Goal: Task Accomplishment & Management: Use online tool/utility

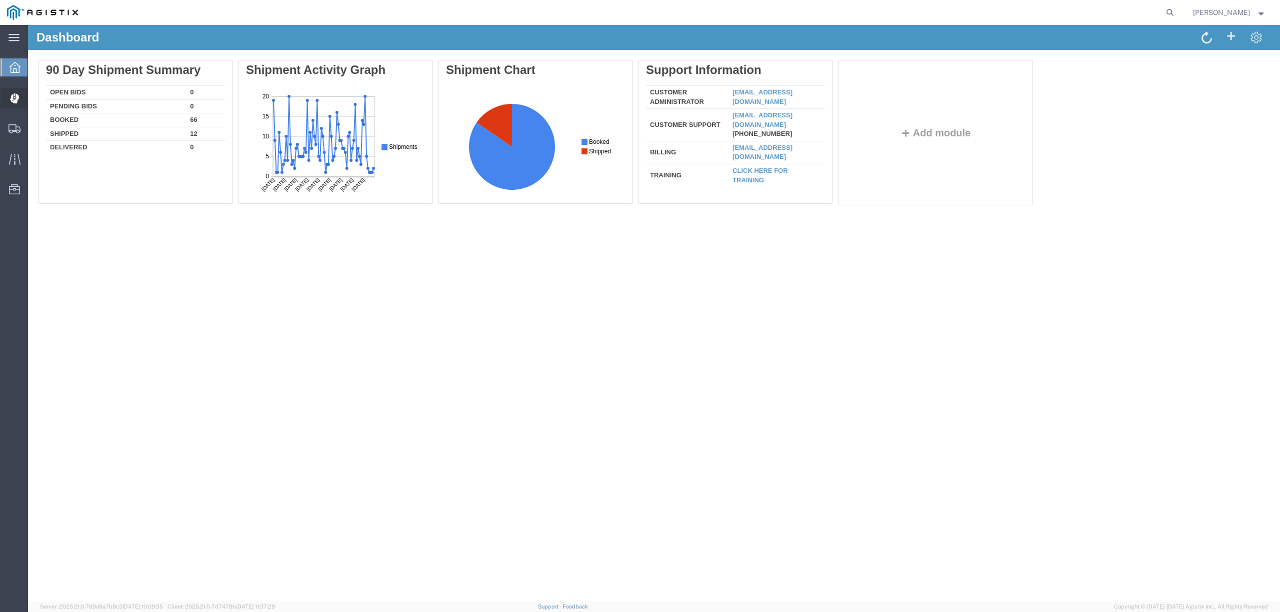
click at [34, 100] on span "Dispatch Manager" at bounding box center [30, 98] width 7 height 20
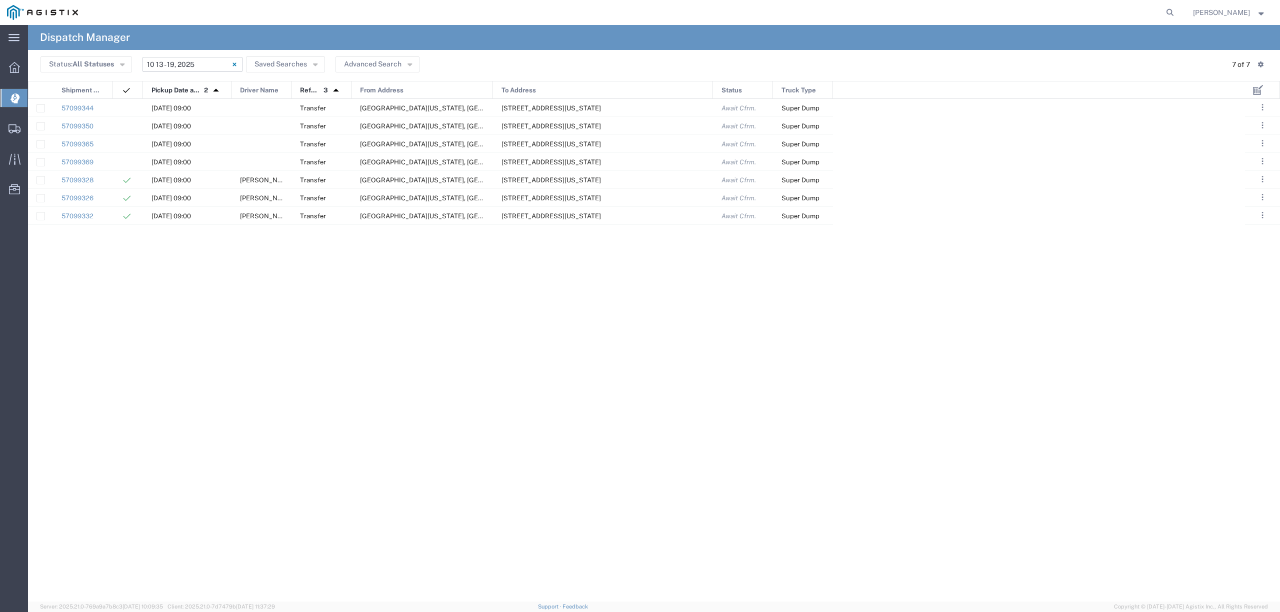
click at [154, 66] on input "10/13/2025 - 10/19/2025" at bounding box center [192, 64] width 100 height 15
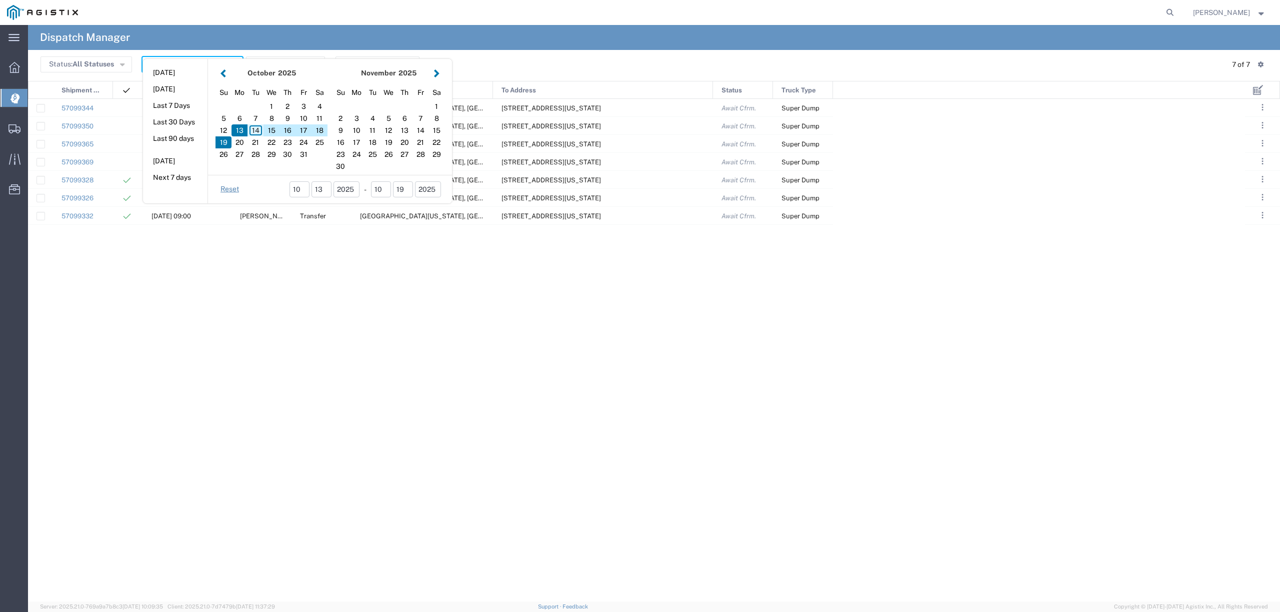
click at [259, 134] on div "14" at bounding box center [255, 130] width 16 height 12
type input "10/14/2025"
type input "10/14/2025 - 10/14/2025"
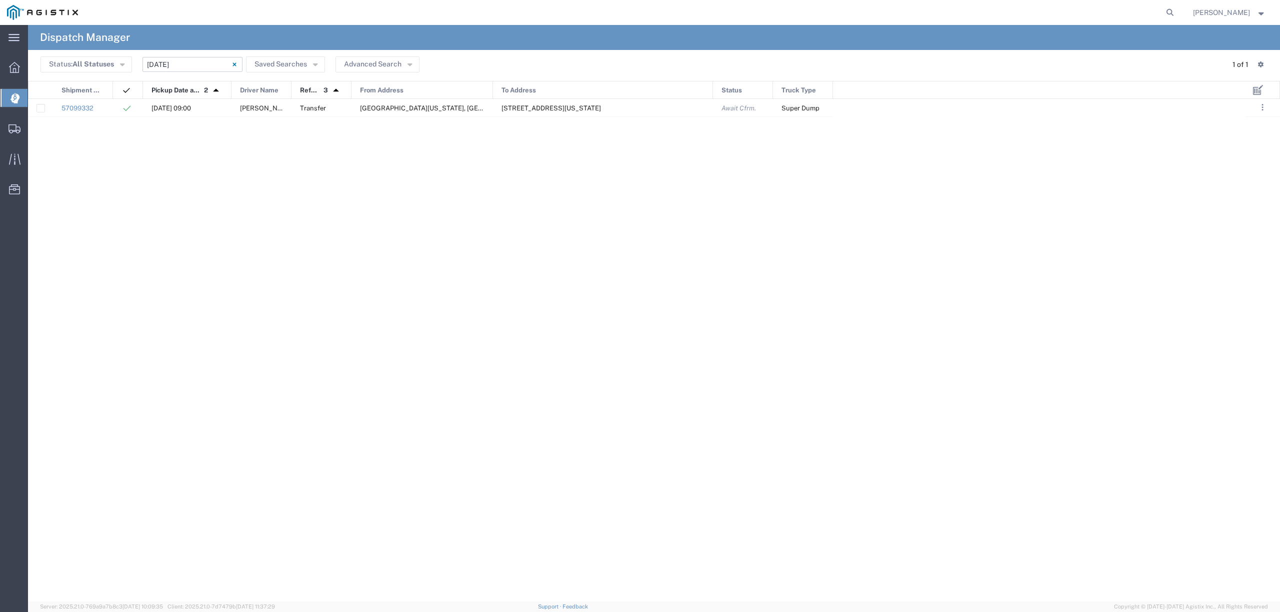
click at [178, 69] on input "10/14/2025 - 10/14/2025" at bounding box center [192, 64] width 100 height 15
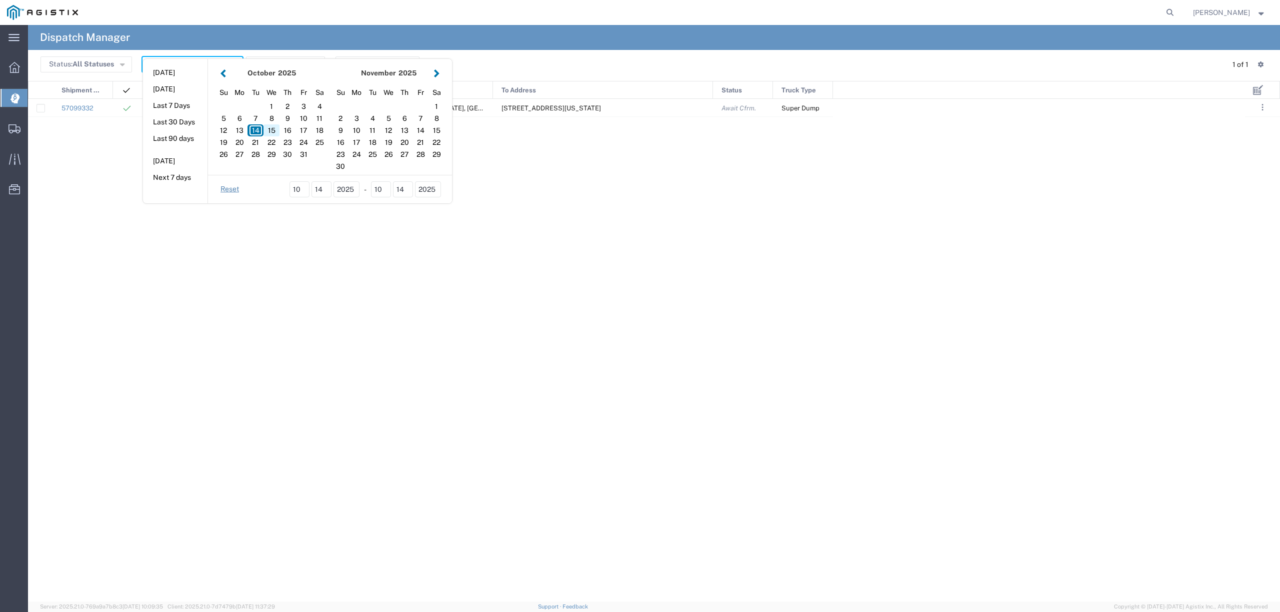
click at [264, 134] on div "15" at bounding box center [271, 130] width 16 height 12
type input "10/15/2025"
type input "10/15/2025 - 10/15/2025"
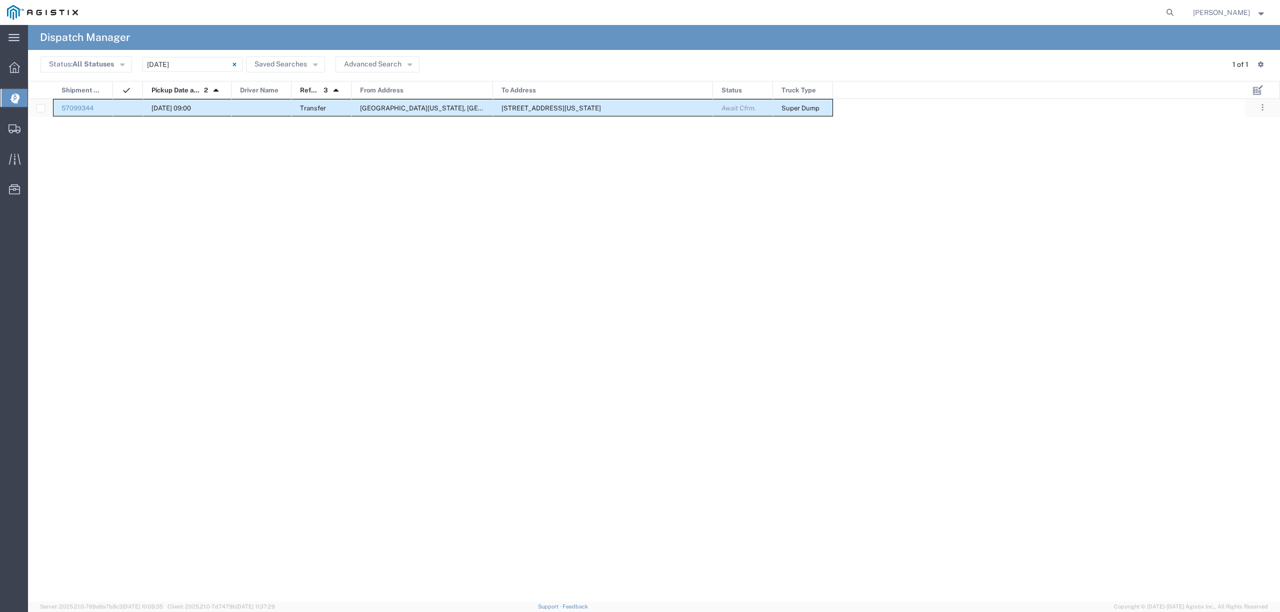
drag, startPoint x: 82, startPoint y: 101, endPoint x: 832, endPoint y: 105, distance: 750.3
click at [832, 105] on div "57099344 10/15/2025, 09:00 Transfer Clinton Ave & Locan Ave, Fresno, California…" at bounding box center [430, 108] width 805 height 18
